Goal: Task Accomplishment & Management: Manage account settings

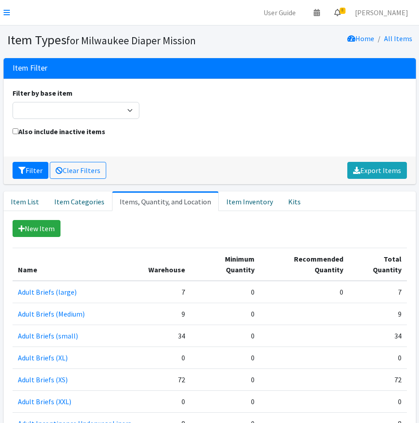
click at [340, 13] on icon at bounding box center [337, 12] width 6 height 7
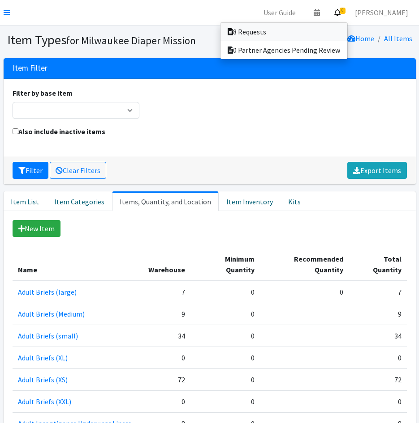
click at [345, 33] on link "8 Requests" at bounding box center [283, 32] width 127 height 18
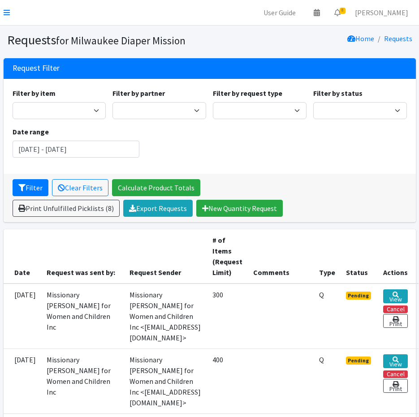
click at [2, 13] on nav "User Guide 0 Pick-ups remaining this week View Calendar 8 8 Requests 0 Partner …" at bounding box center [209, 13] width 419 height 26
click at [7, 14] on icon at bounding box center [7, 12] width 6 height 7
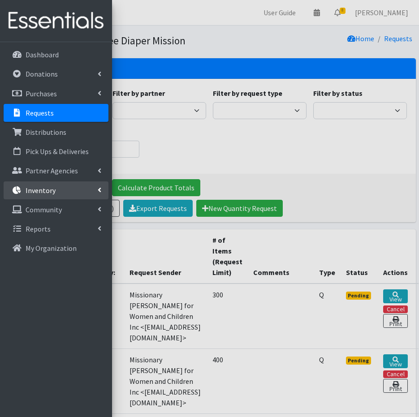
click at [32, 195] on link "Inventory" at bounding box center [56, 190] width 105 height 18
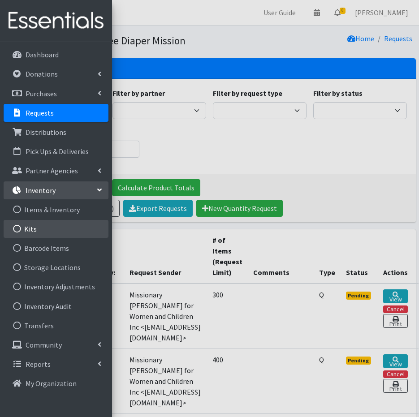
click at [26, 231] on link "Kits" at bounding box center [56, 229] width 105 height 18
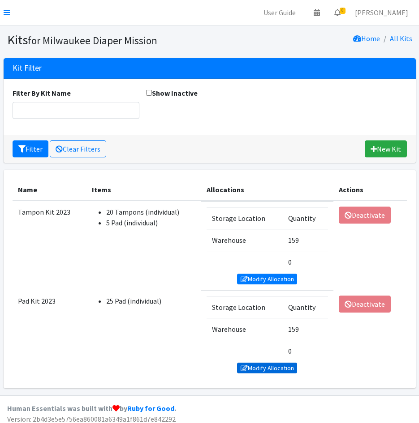
click at [251, 365] on link "Modify Allocation" at bounding box center [267, 368] width 60 height 11
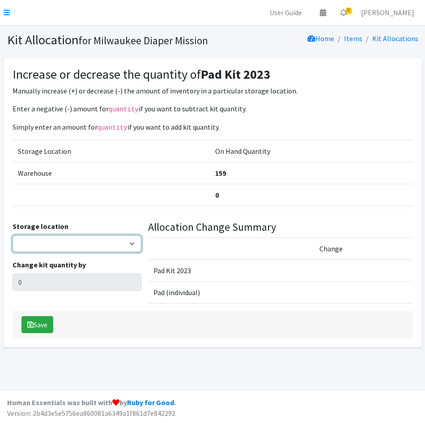
click at [69, 246] on select "Warehouse" at bounding box center [77, 243] width 129 height 17
select select "126"
click at [13, 235] on select "Warehouse" at bounding box center [77, 243] width 129 height 17
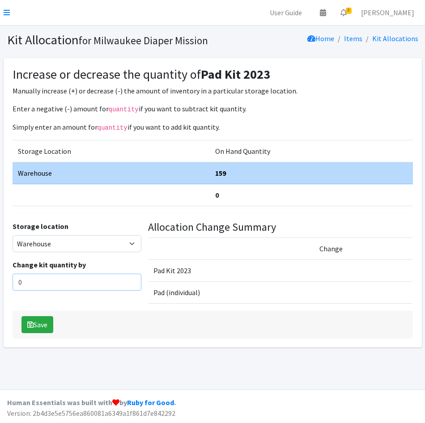
drag, startPoint x: 32, startPoint y: 281, endPoint x: -33, endPoint y: 283, distance: 65.4
click at [0, 283] on html "User Guide 0 Pick-ups remaining this week View Calendar 8 8 Requests 0 Partner …" at bounding box center [212, 211] width 425 height 423
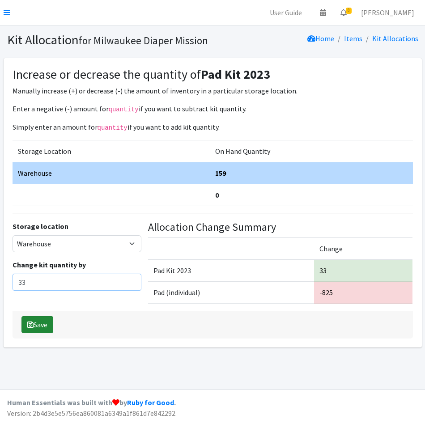
type input "33"
click at [33, 322] on icon "submit" at bounding box center [30, 324] width 6 height 7
